Goal: Task Accomplishment & Management: Use online tool/utility

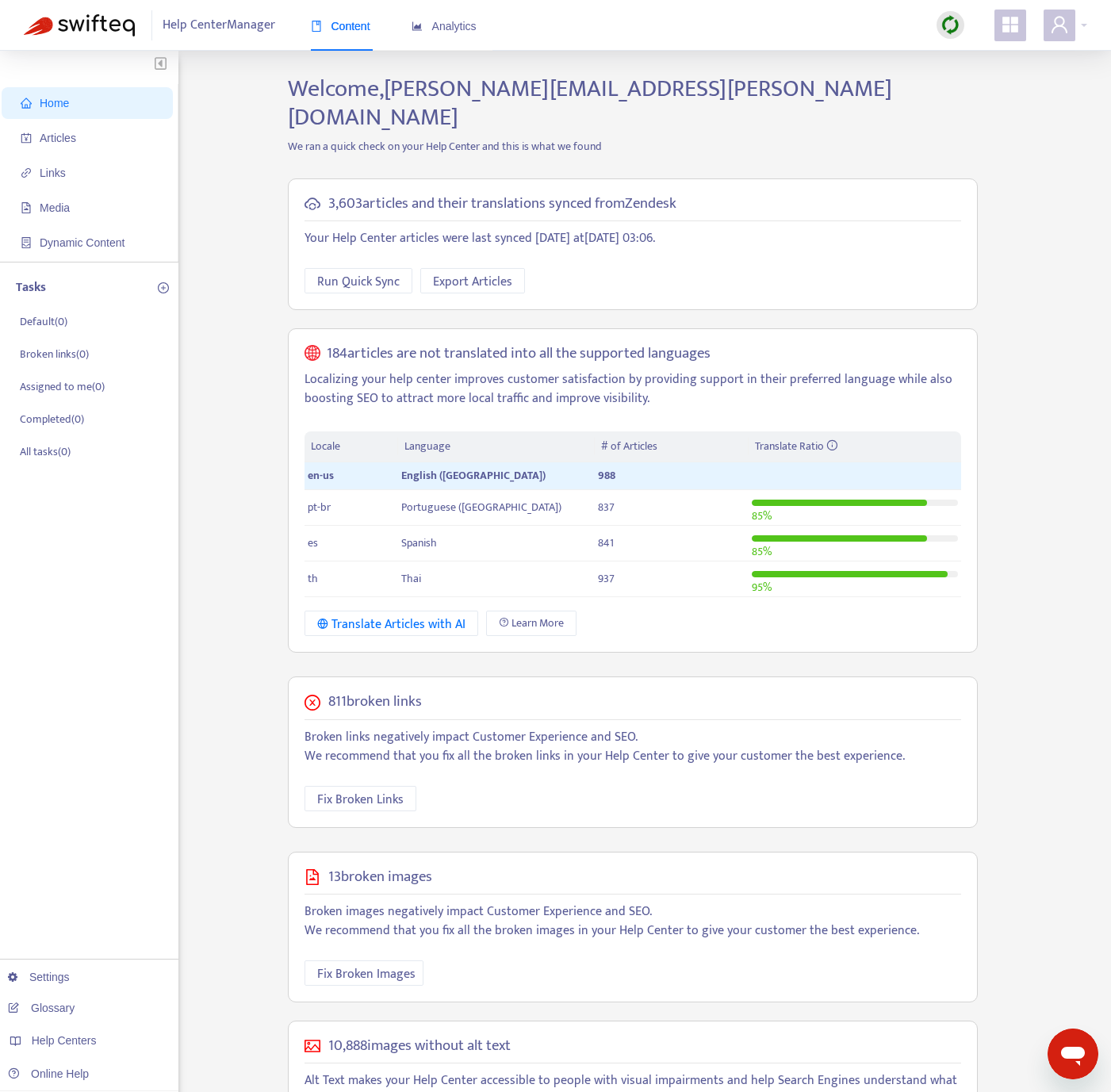
click at [279, 340] on div "3,603 articles and their translations synced from Zendesk Your Help Center arti…" at bounding box center [633, 416] width 714 height 499
click at [82, 131] on span "Articles" at bounding box center [90, 138] width 139 height 32
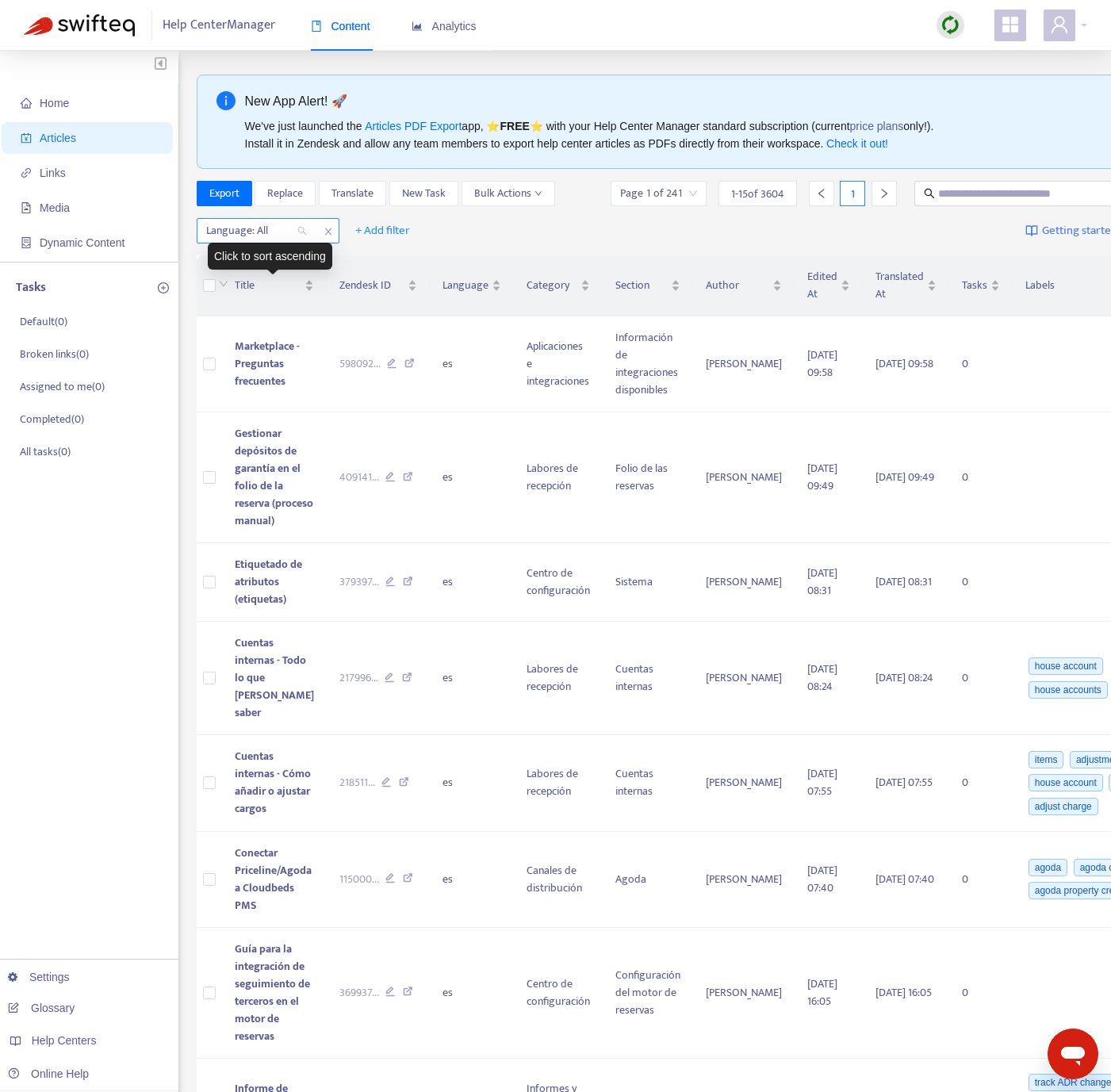
click at [259, 232] on div at bounding box center [248, 230] width 96 height 19
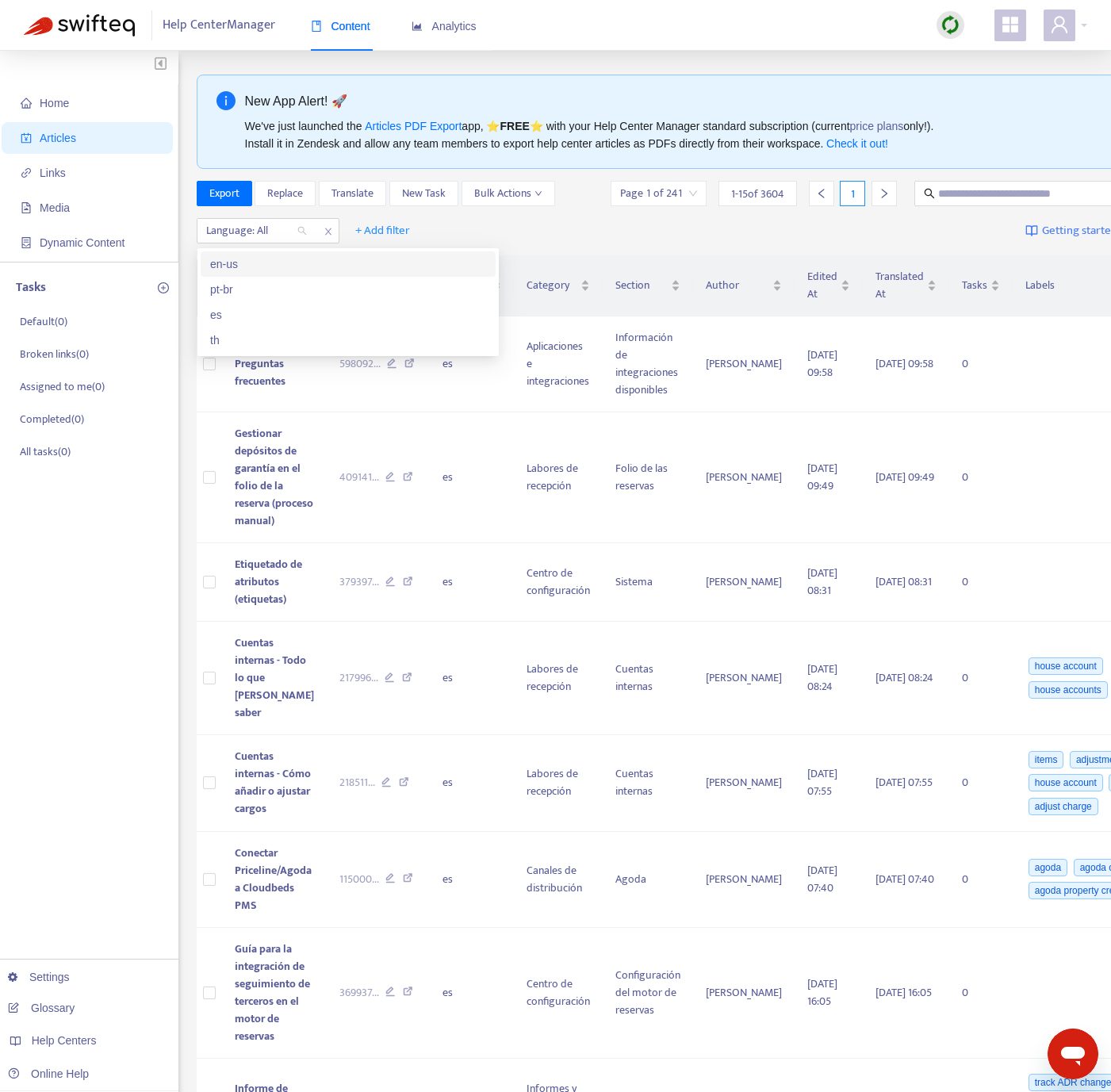
click at [260, 270] on div "en-us" at bounding box center [348, 264] width 276 height 18
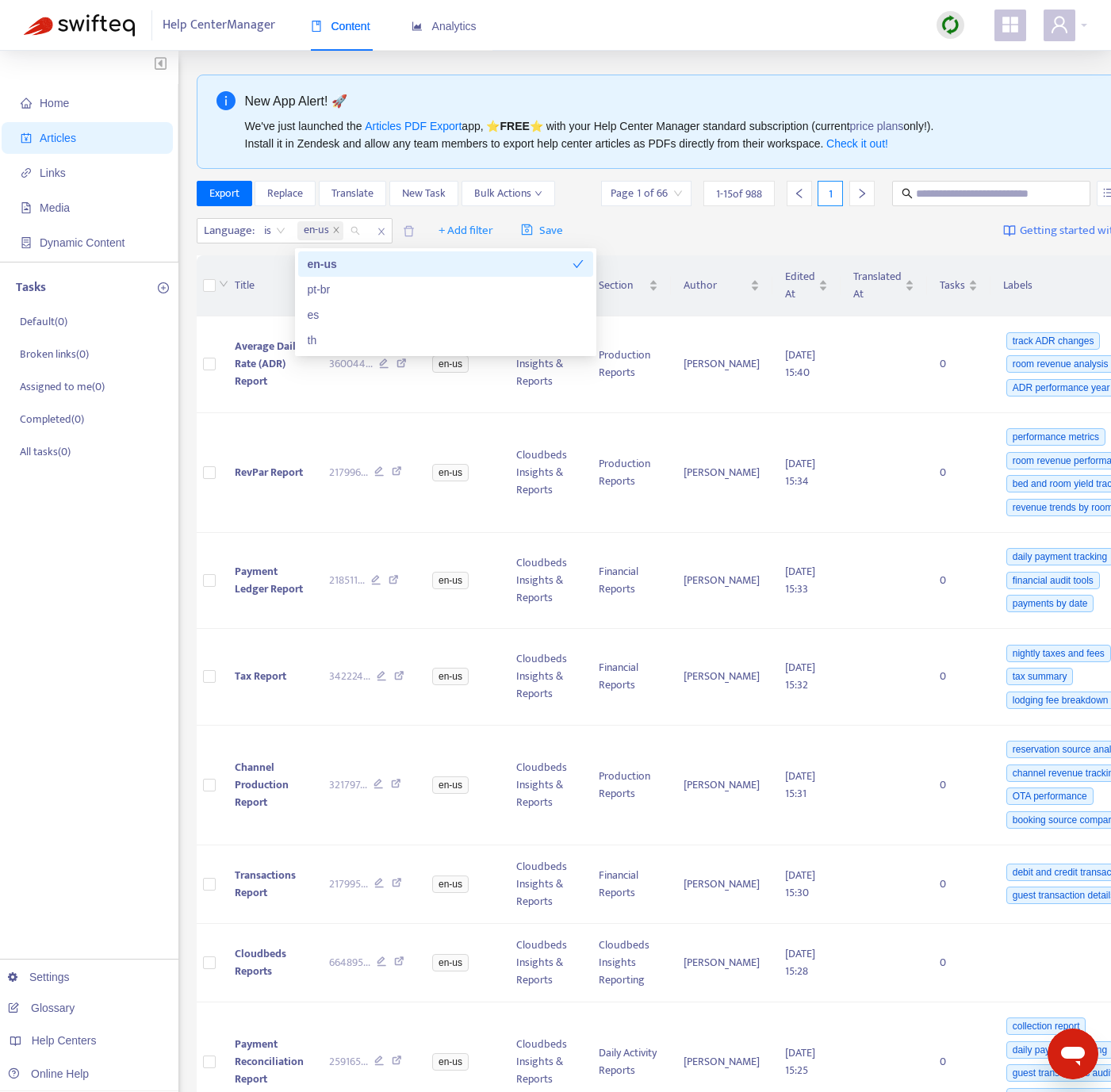
drag, startPoint x: 792, startPoint y: 232, endPoint x: 704, endPoint y: 232, distance: 88.0
click at [792, 232] on div "Language : is en-us + Add filter Save Getting started with Articles" at bounding box center [679, 232] width 965 height 37
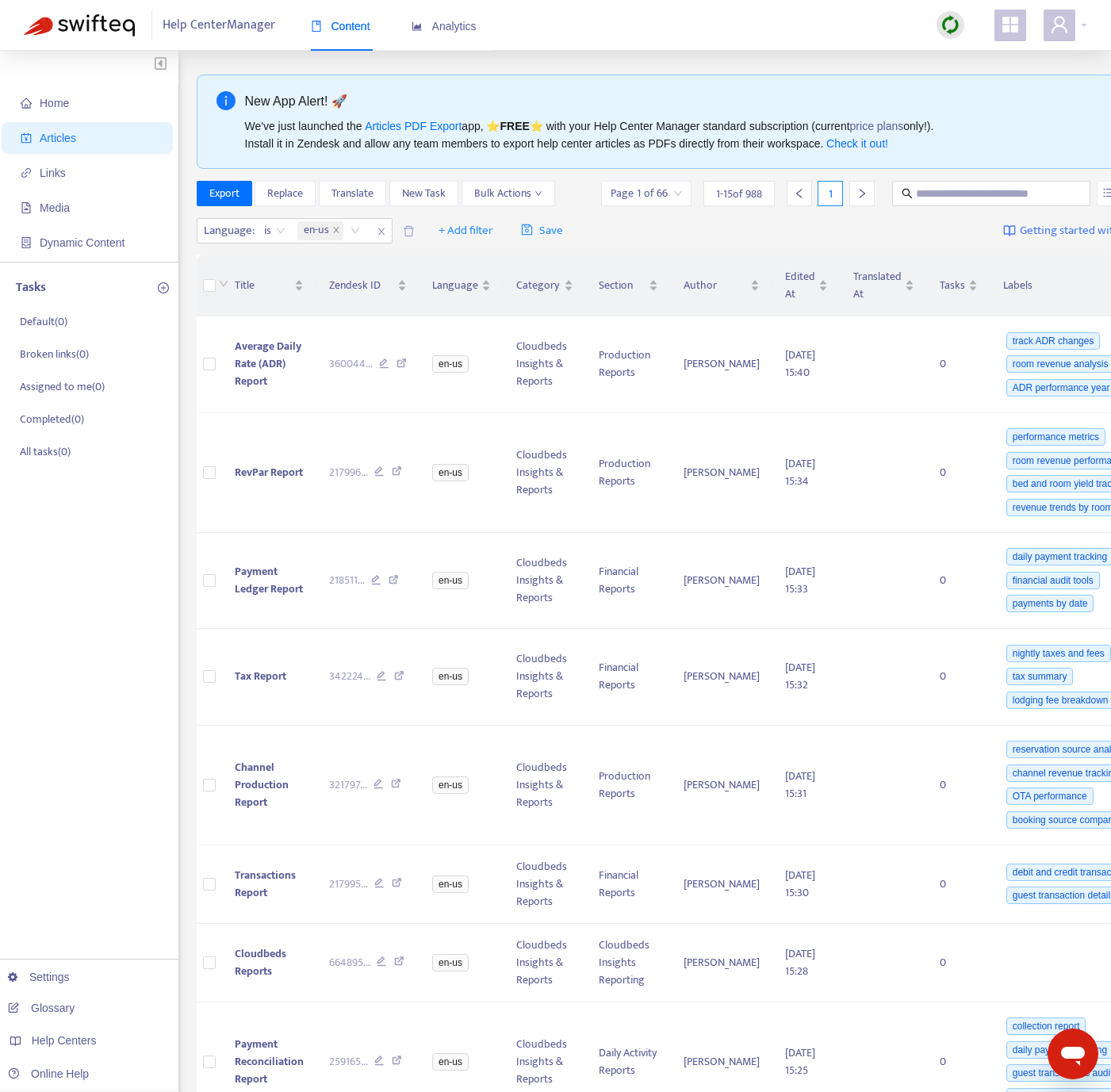
click at [950, 20] on img at bounding box center [950, 25] width 20 height 20
drag, startPoint x: 974, startPoint y: 60, endPoint x: 678, endPoint y: 17, distance: 299.1
click at [974, 60] on link "Quick Sync" at bounding box center [983, 58] width 67 height 19
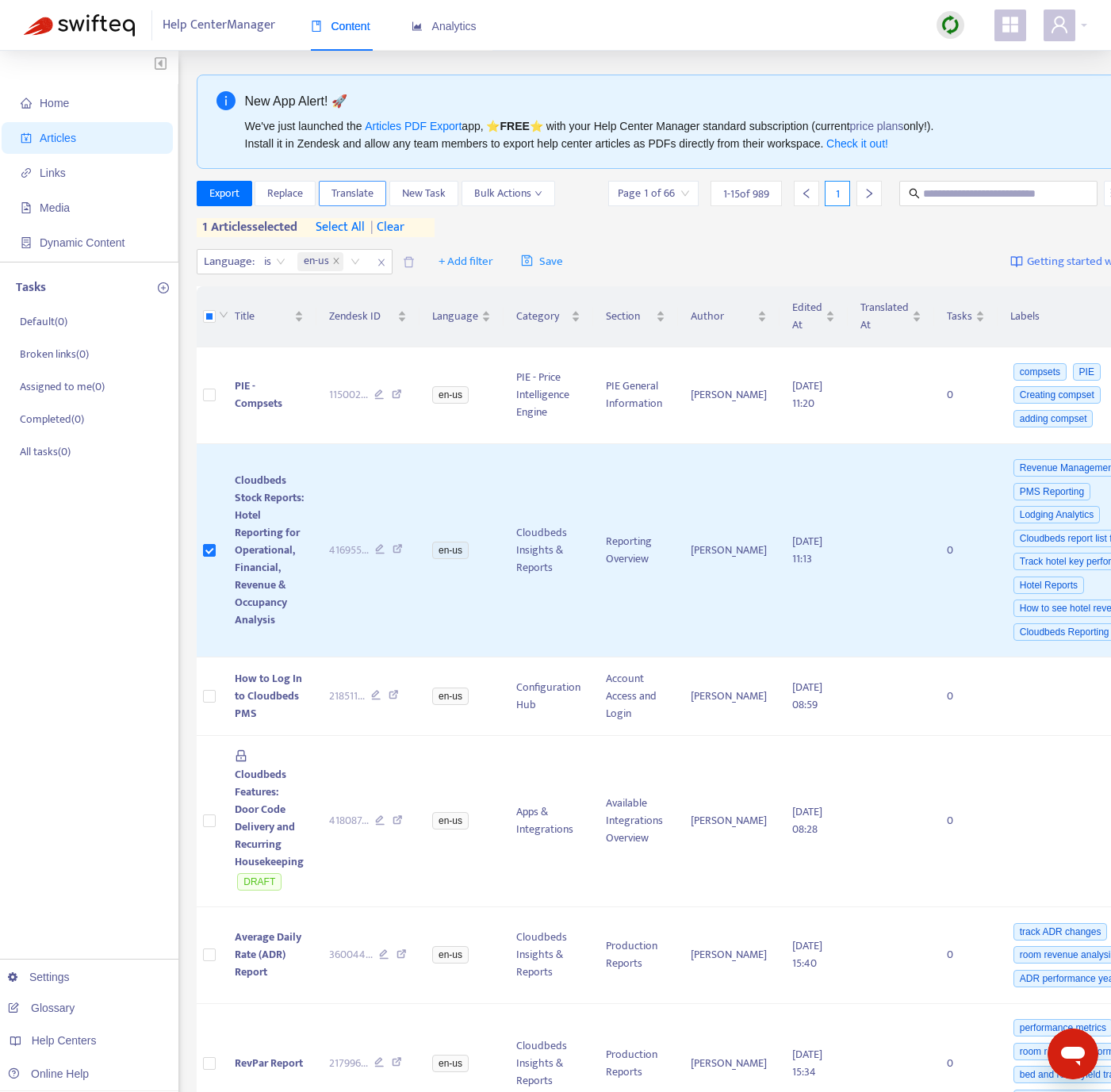
click at [359, 197] on span "Translate" at bounding box center [352, 193] width 42 height 18
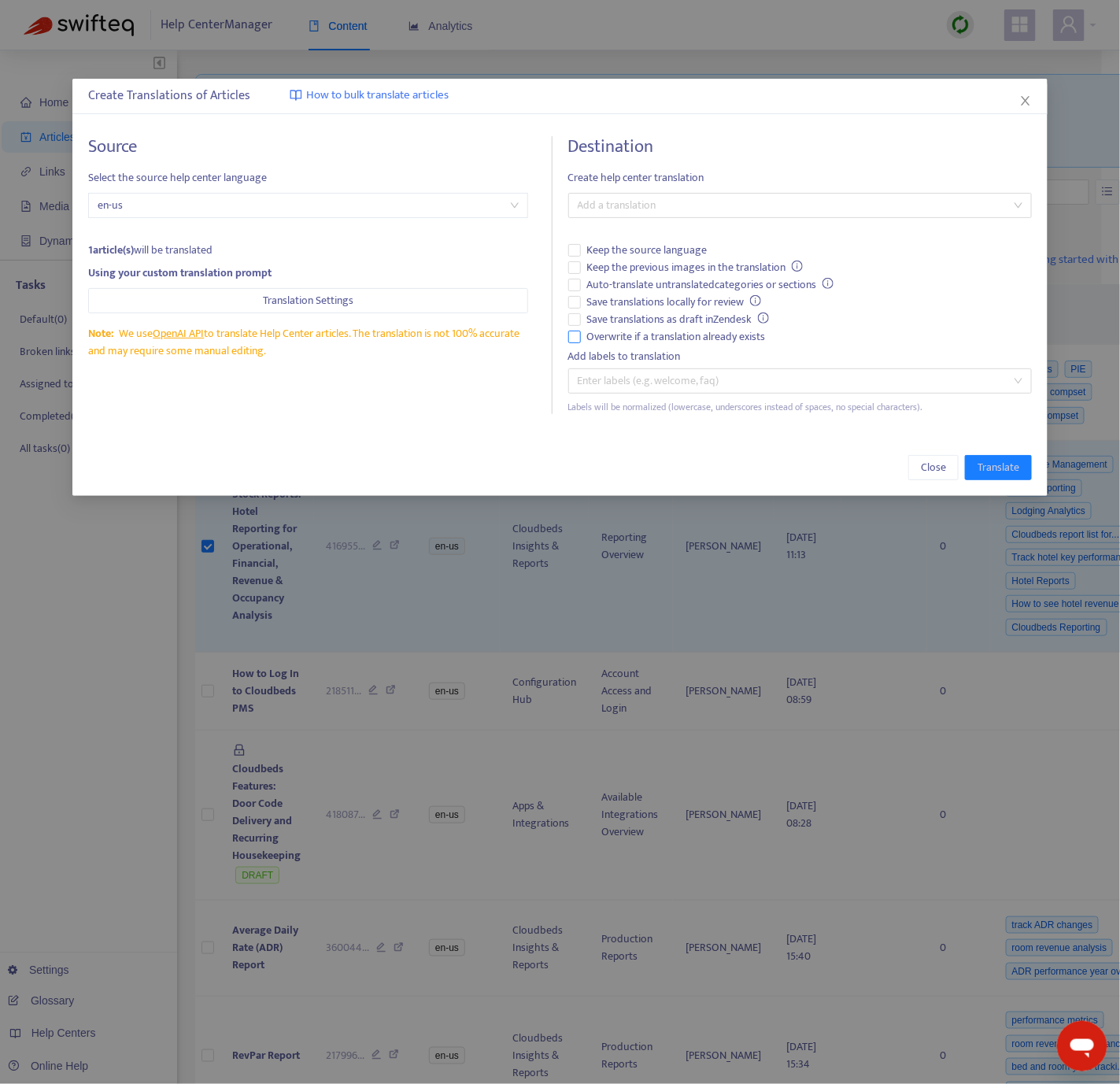
click at [575, 344] on label "Overwrite if a translation already exists" at bounding box center [799, 337] width 464 height 18
click at [664, 203] on div at bounding box center [792, 205] width 440 height 18
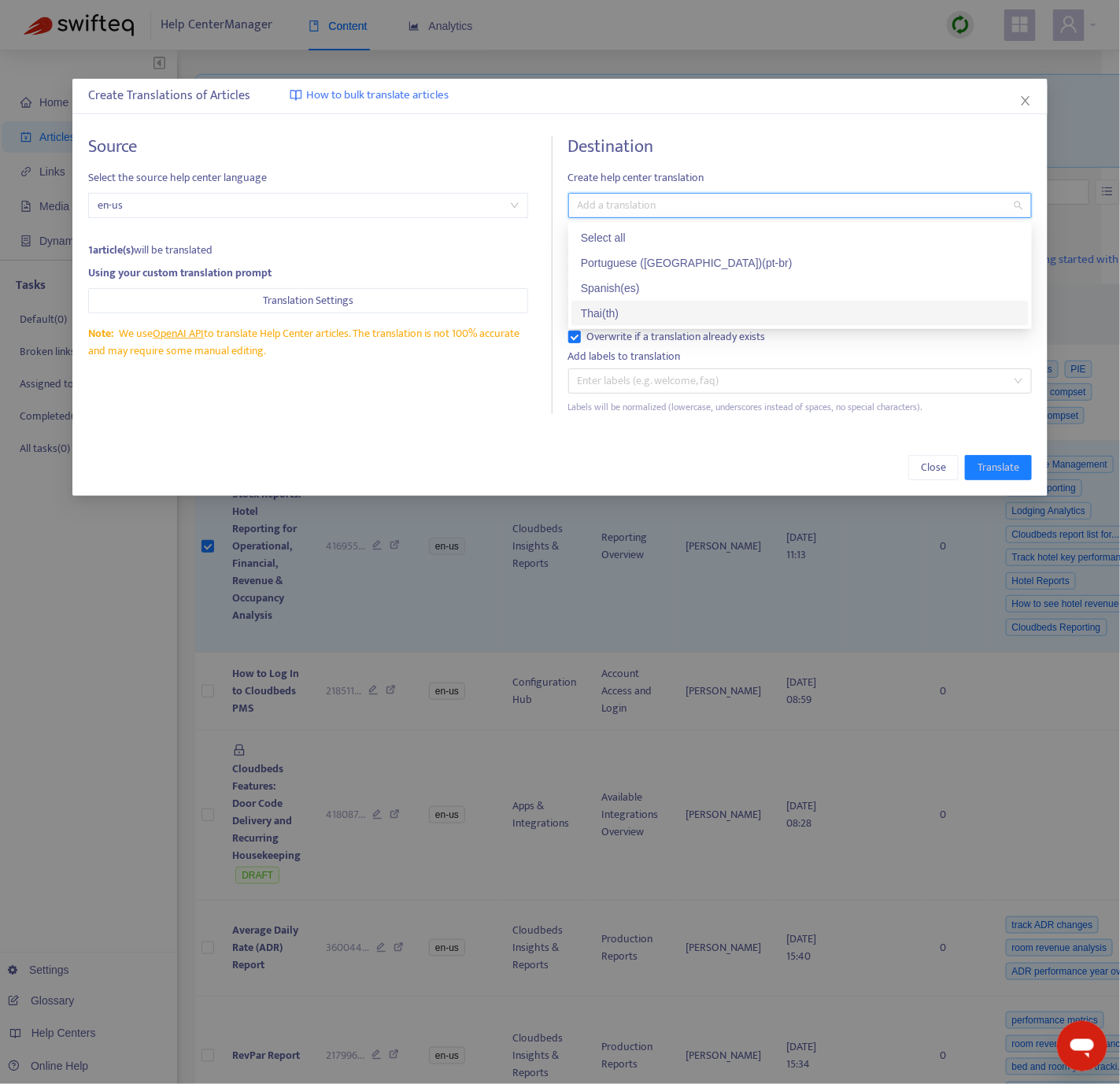
click at [657, 314] on div "Thai ( th )" at bounding box center [800, 313] width 438 height 18
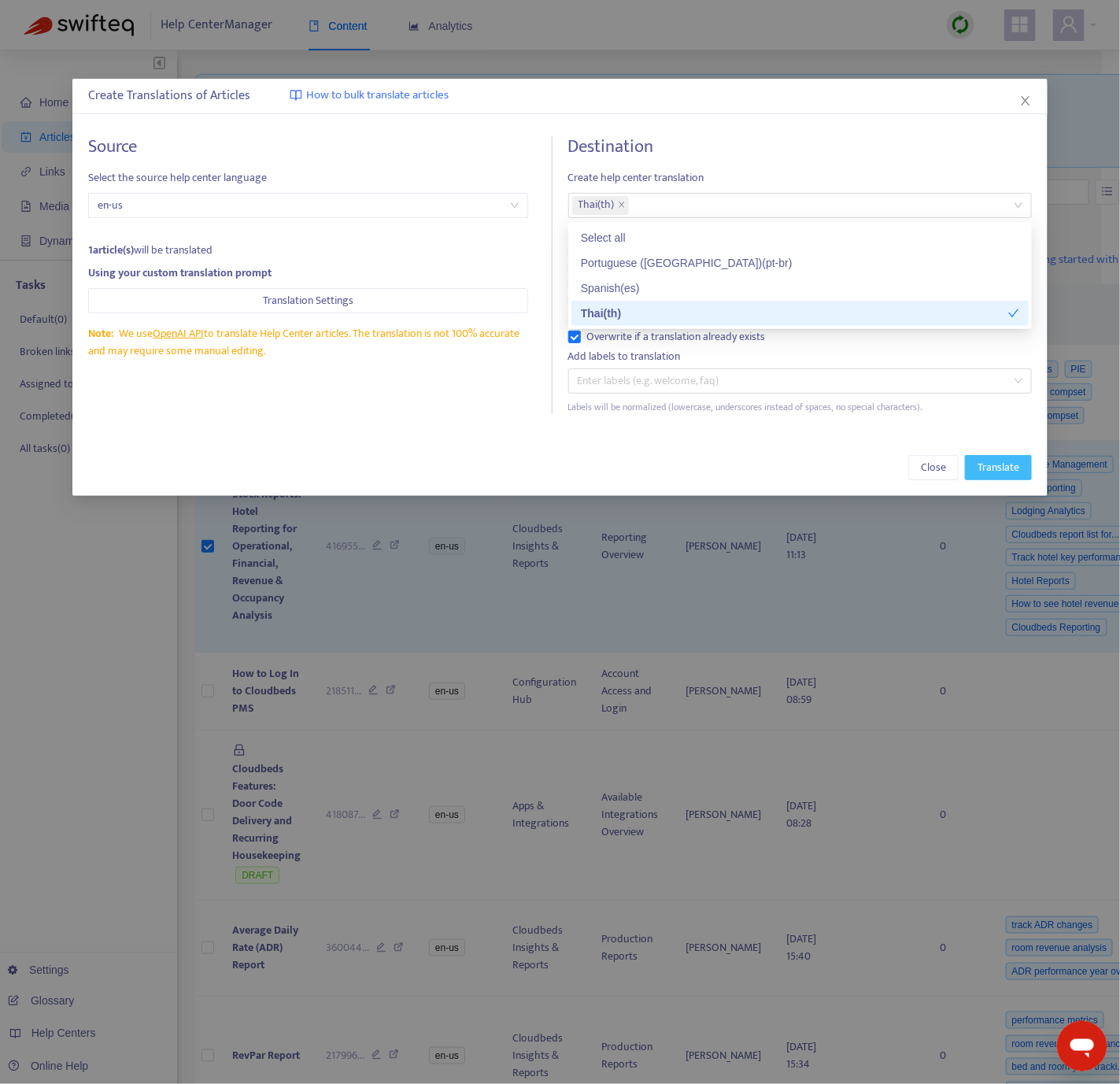
click at [992, 467] on span "Translate" at bounding box center [998, 468] width 41 height 18
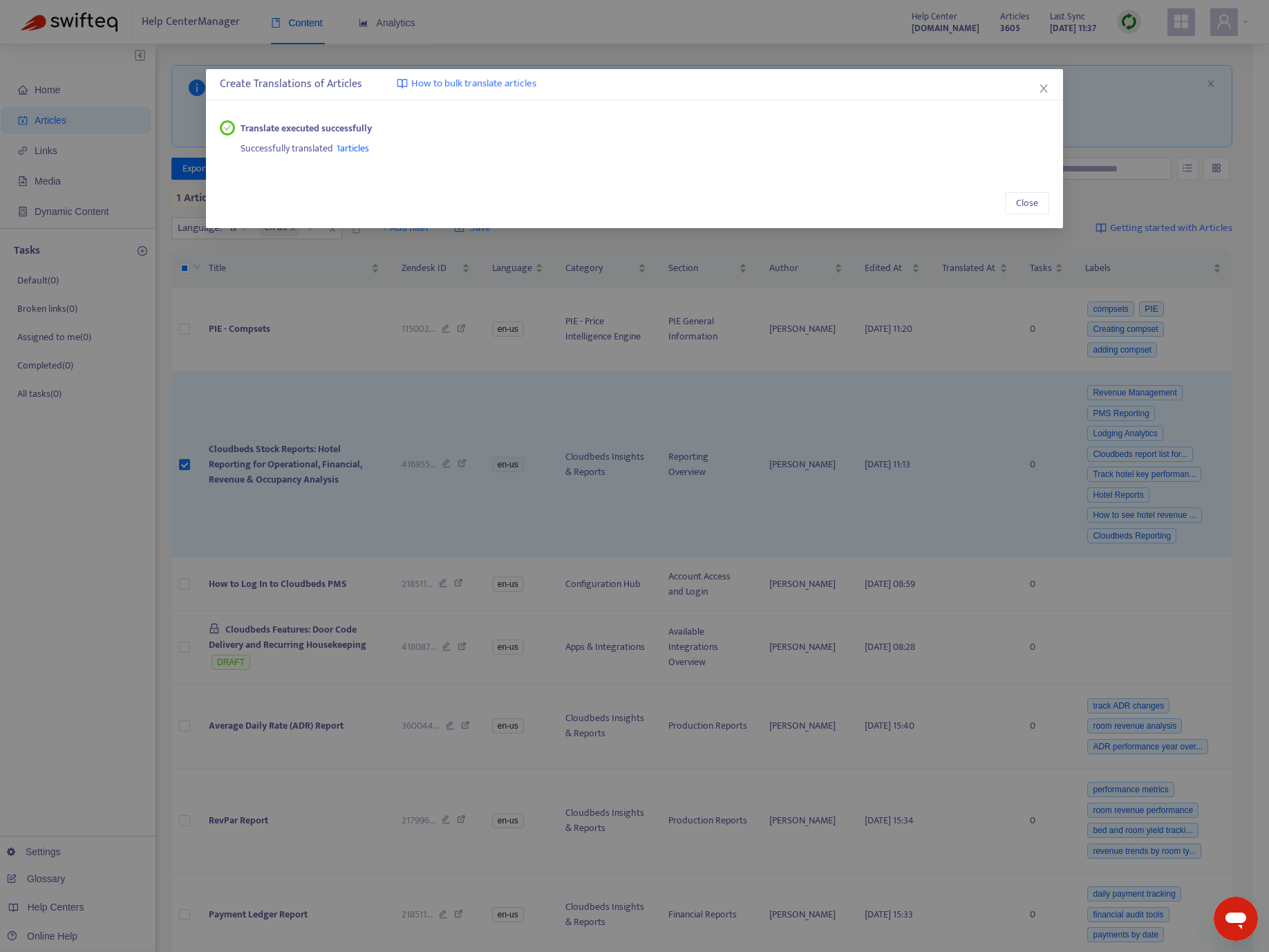
click at [360, 148] on span "1 articles" at bounding box center [353, 148] width 32 height 16
click at [994, 201] on span "Close" at bounding box center [1027, 203] width 22 height 15
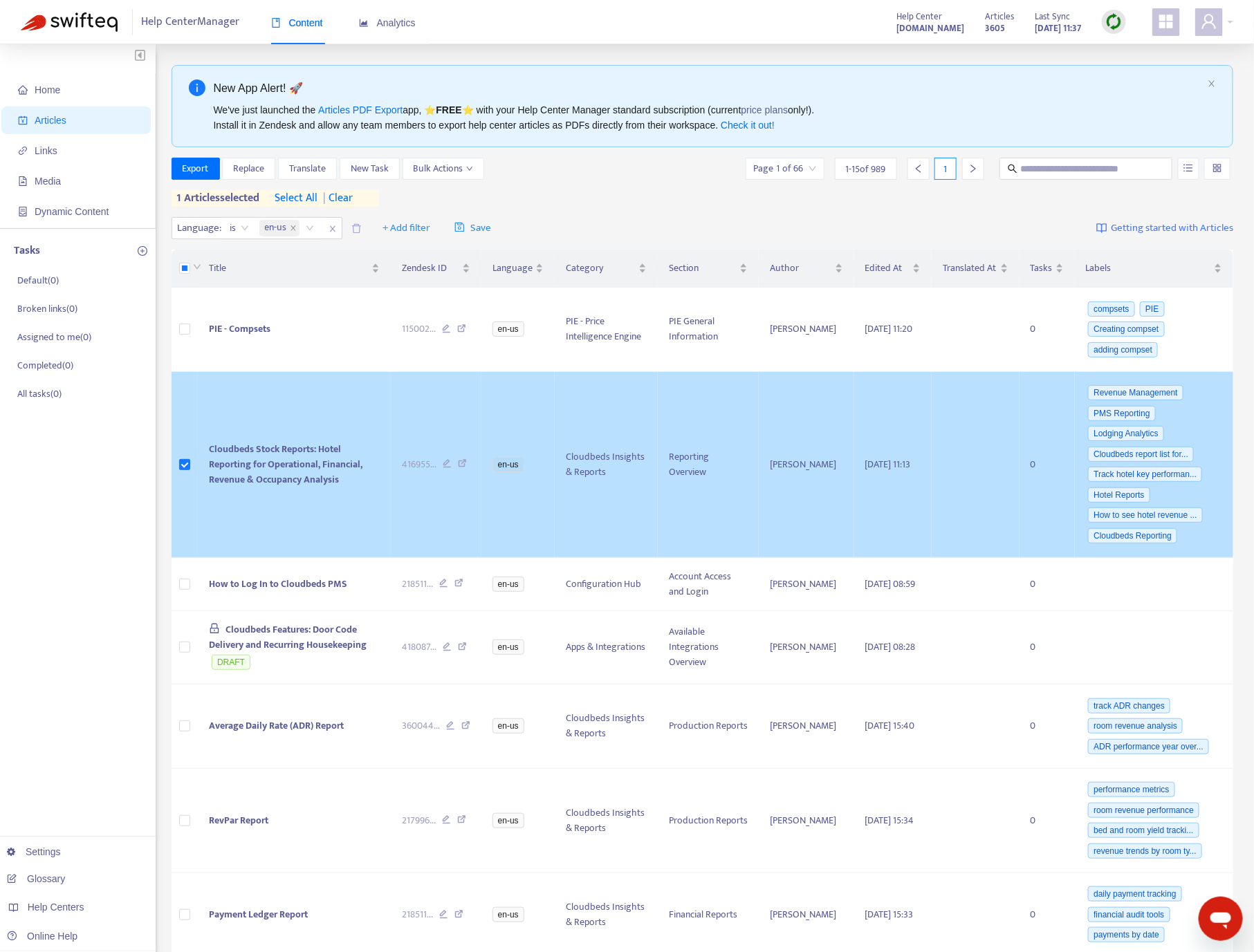
click at [461, 472] on icon at bounding box center [463, 466] width 9 height 12
